Goal: Find specific page/section: Find specific page/section

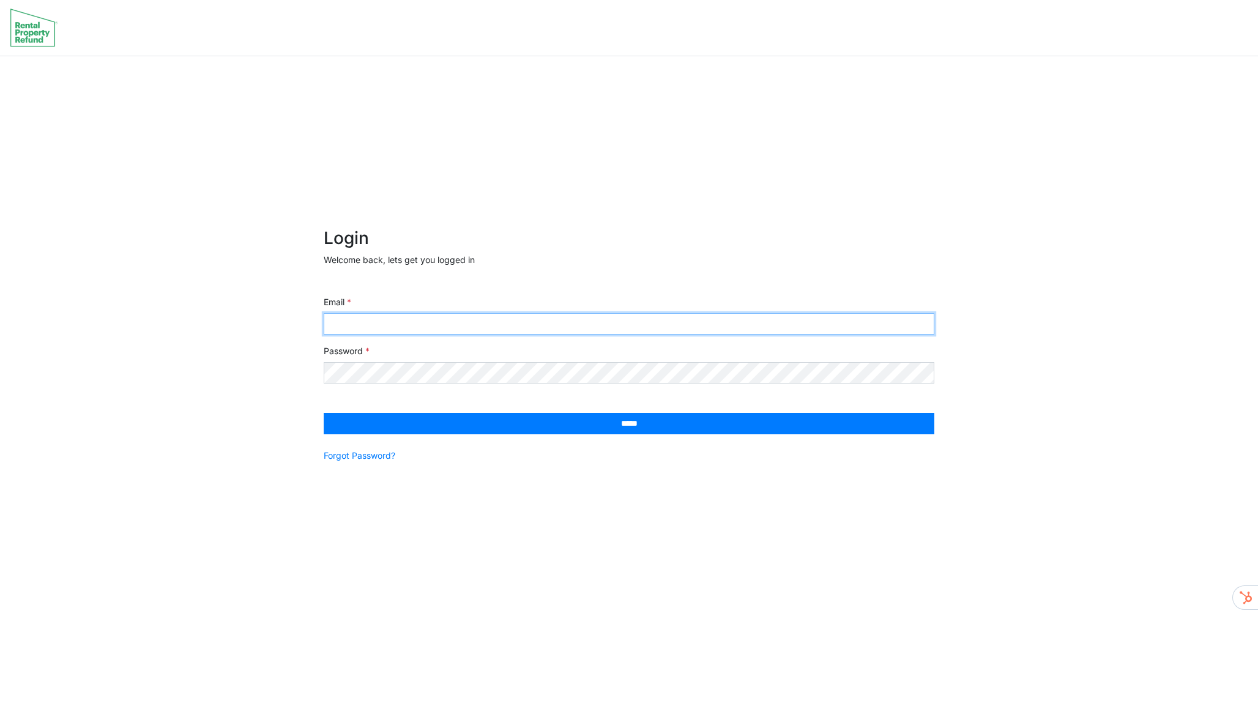
click at [427, 328] on input "Email" at bounding box center [629, 323] width 611 height 21
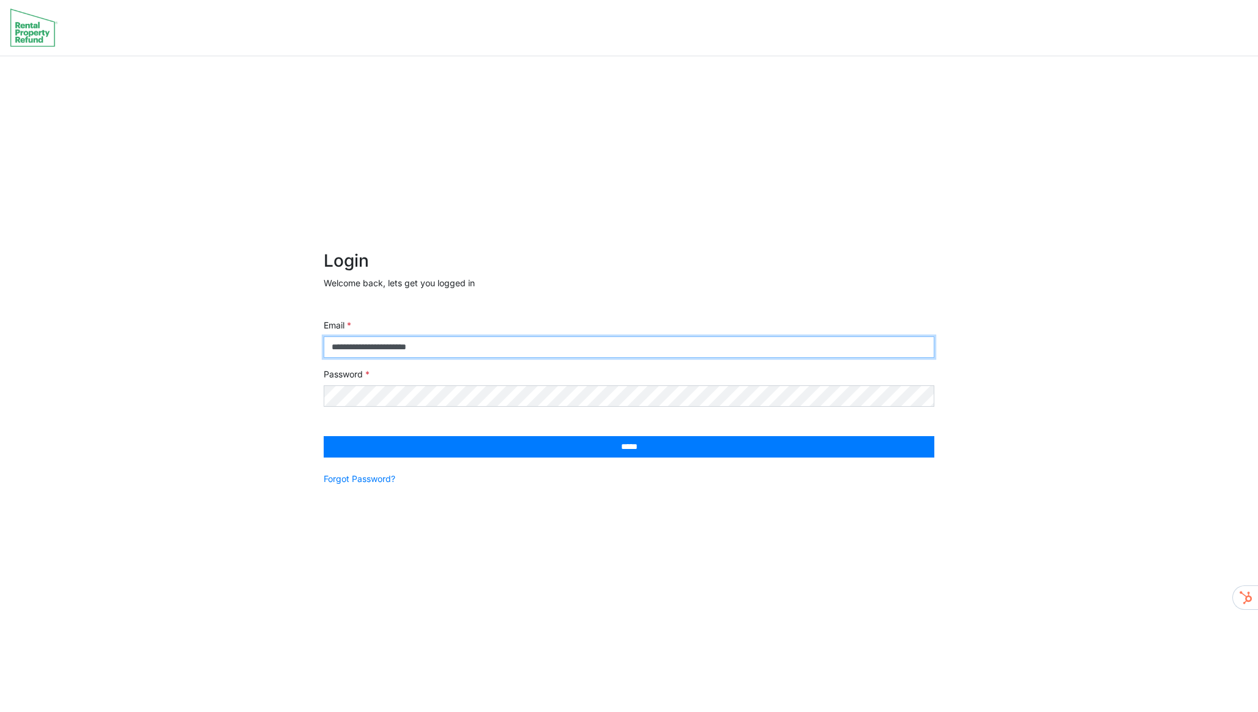
type input "**********"
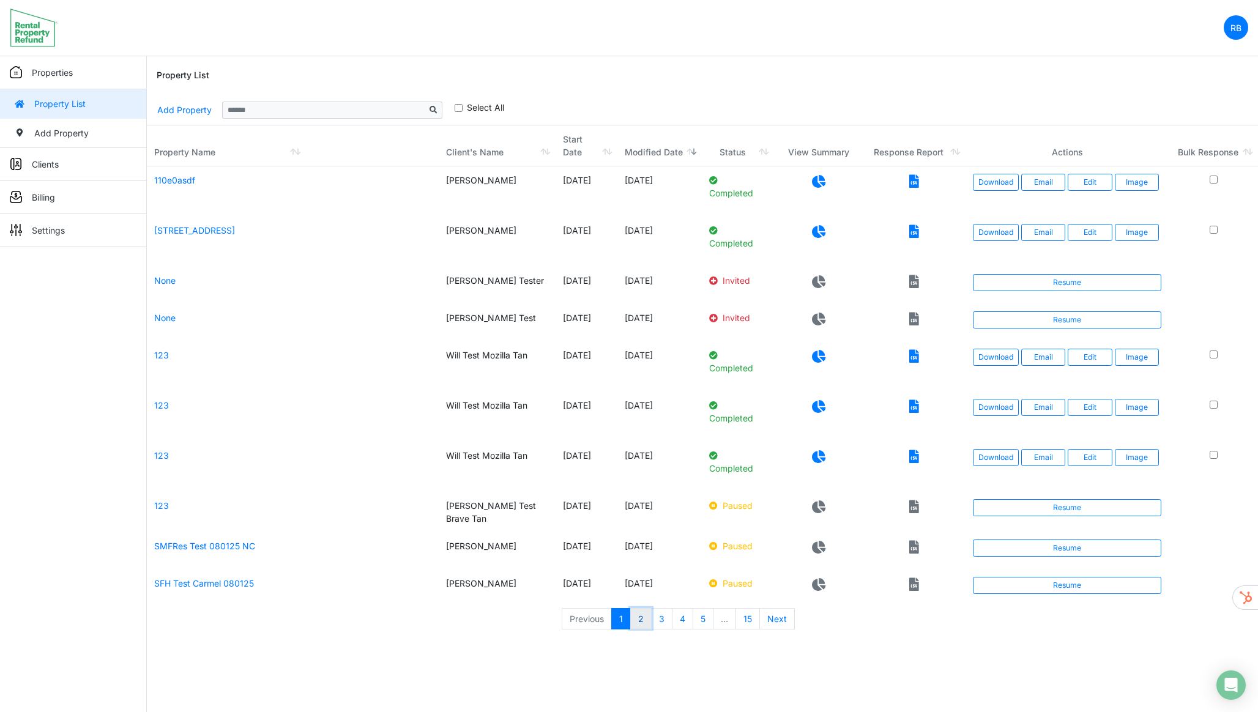
click at [639, 608] on link "2" at bounding box center [640, 619] width 21 height 22
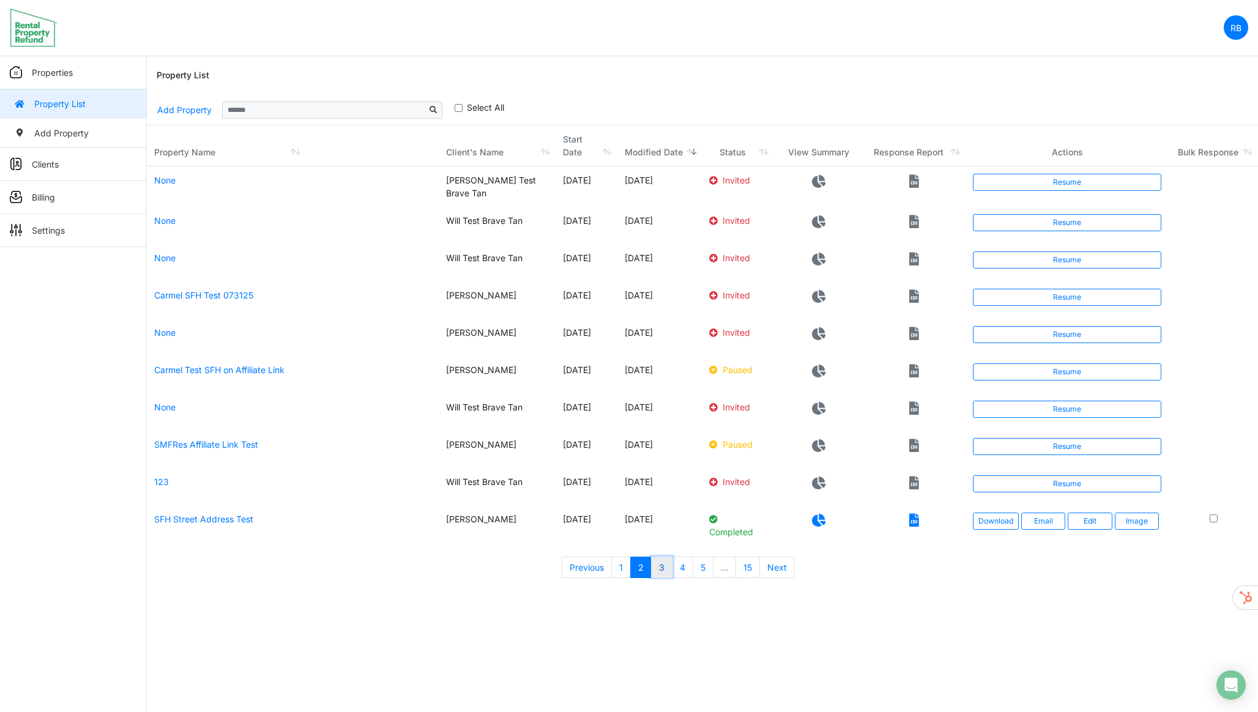
click at [658, 557] on link "3" at bounding box center [661, 568] width 21 height 22
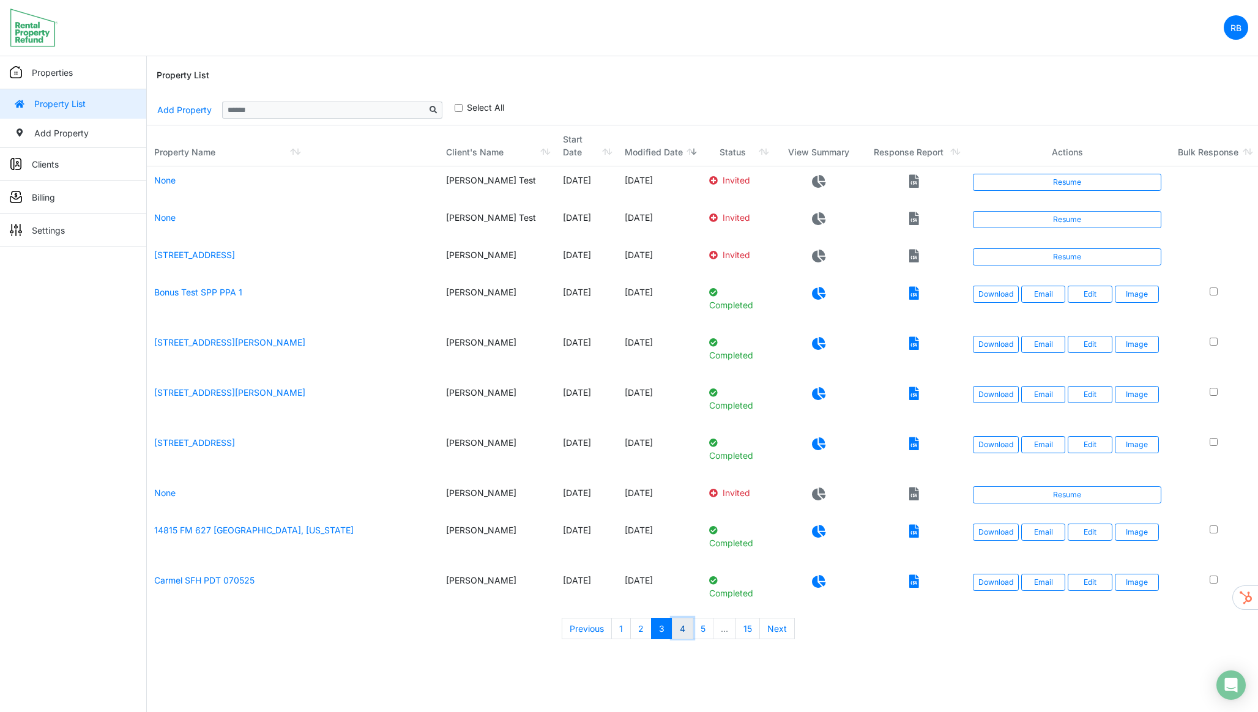
click at [687, 619] on link "4" at bounding box center [682, 629] width 21 height 22
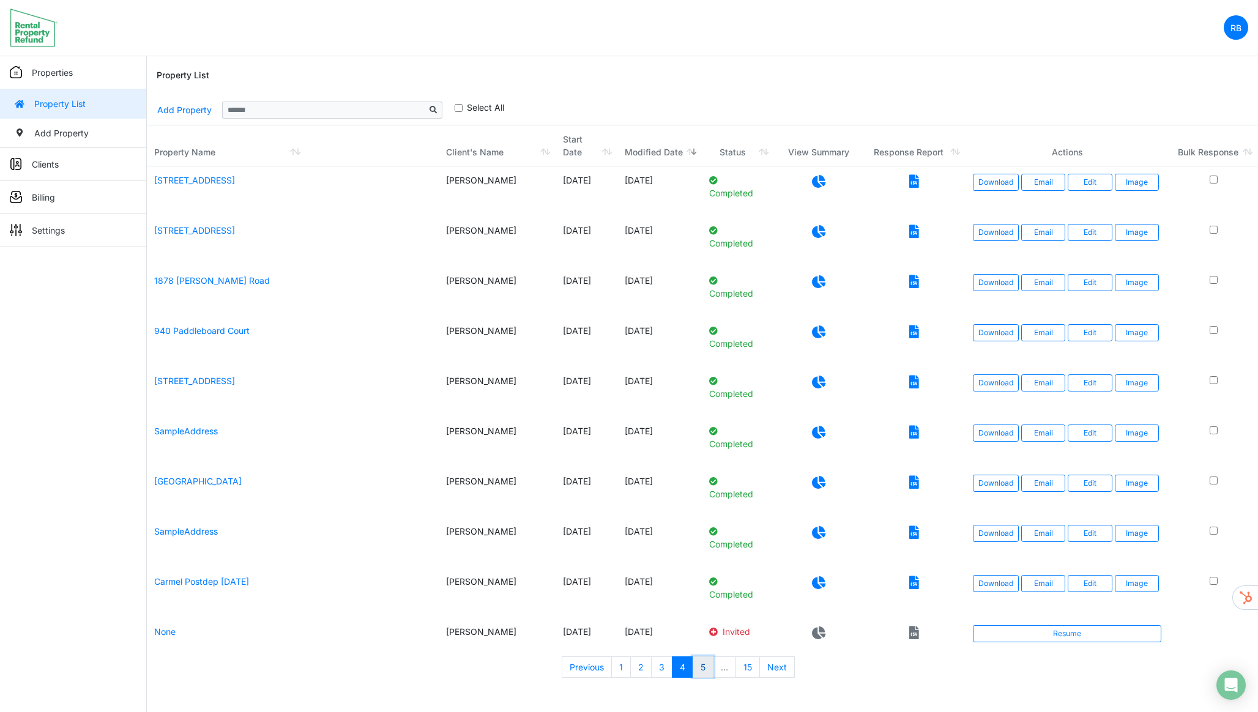
click at [706, 657] on link "5" at bounding box center [703, 668] width 21 height 22
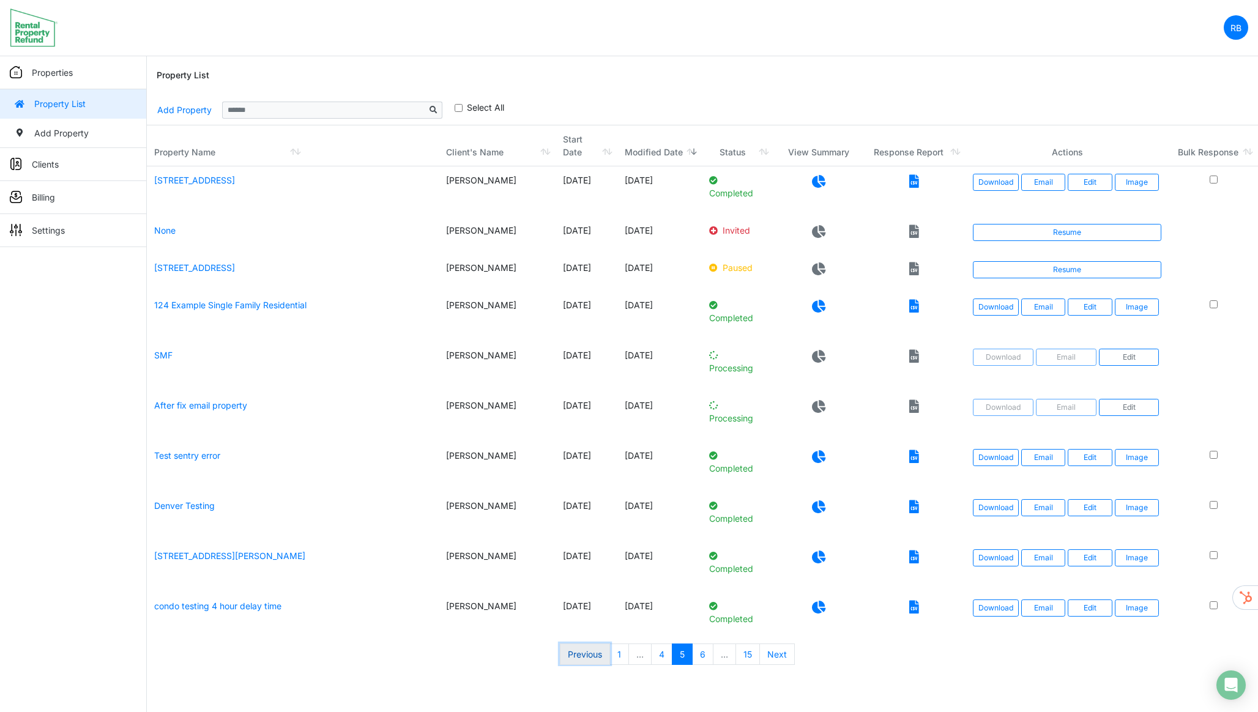
click at [604, 644] on link "Previous" at bounding box center [585, 655] width 50 height 22
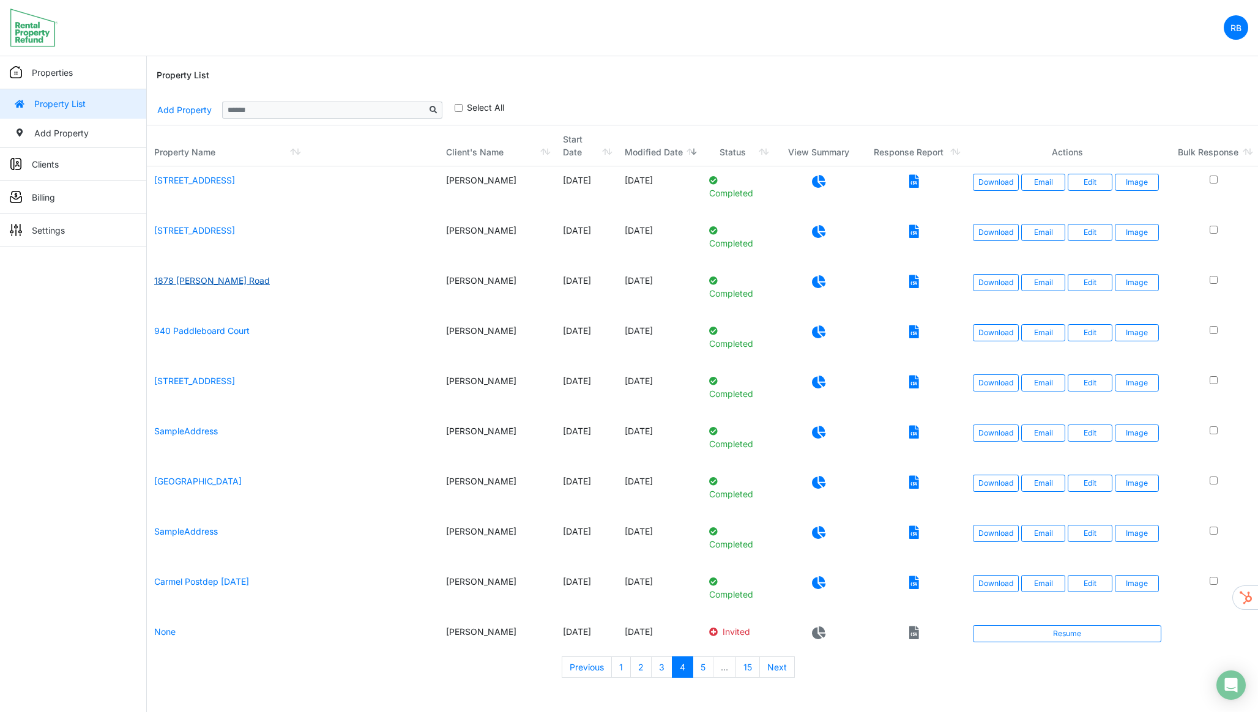
click at [221, 275] on link "1878 Gary Walls Road" at bounding box center [212, 280] width 116 height 10
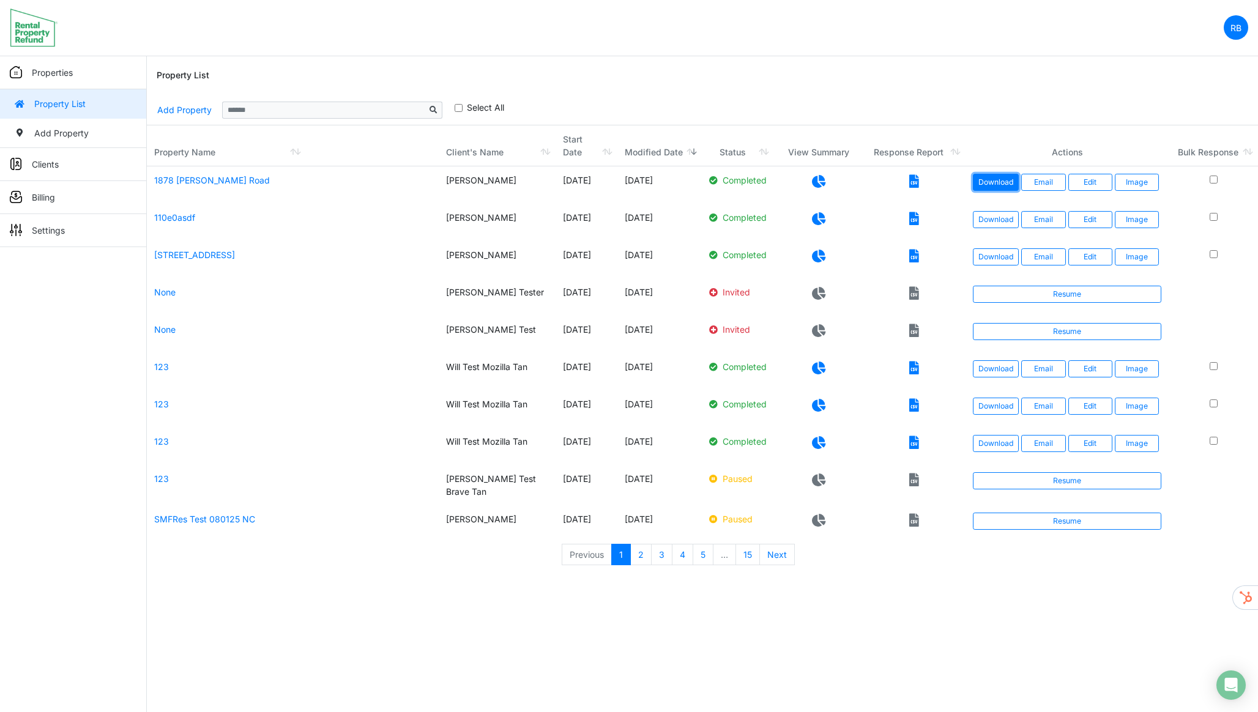
click at [987, 174] on link "Download" at bounding box center [996, 182] width 46 height 17
click at [917, 175] on icon at bounding box center [914, 181] width 10 height 13
drag, startPoint x: 249, startPoint y: 163, endPoint x: 149, endPoint y: 163, distance: 99.8
click at [149, 166] on td "1878 [PERSON_NAME] Road" at bounding box center [293, 184] width 292 height 37
copy link "1878 Gary Walls Road"
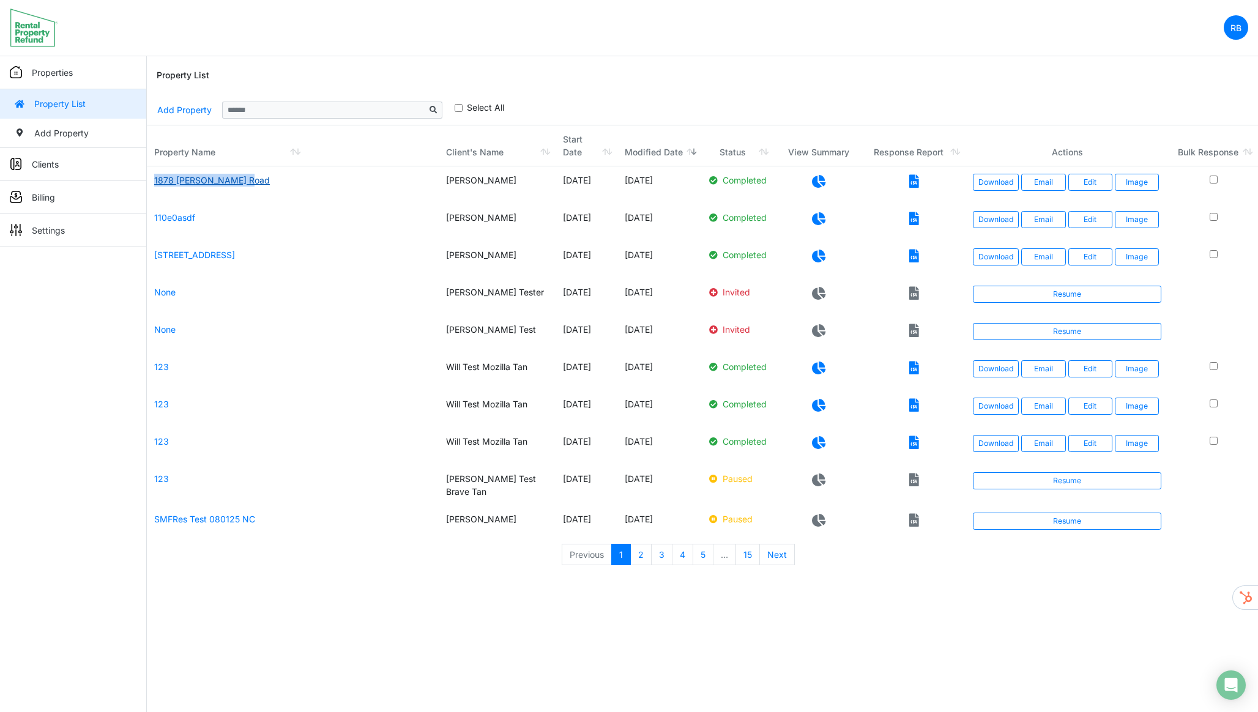
click at [212, 175] on link "1878 Gary Walls Road" at bounding box center [212, 180] width 116 height 10
